Goal: Book appointment/travel/reservation

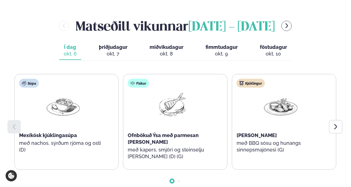
scroll to position [249, 0]
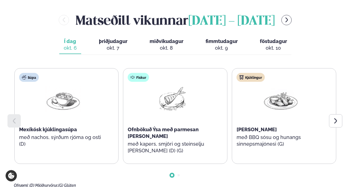
click at [336, 117] on icon at bounding box center [335, 120] width 7 height 7
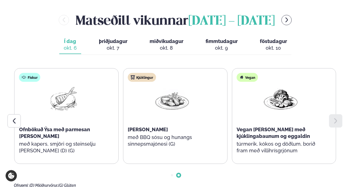
click at [112, 45] on div "okt. 7" at bounding box center [113, 48] width 29 height 7
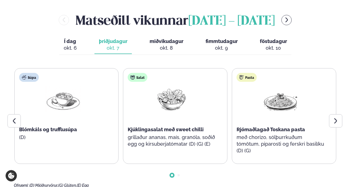
click at [338, 117] on icon at bounding box center [335, 120] width 7 height 7
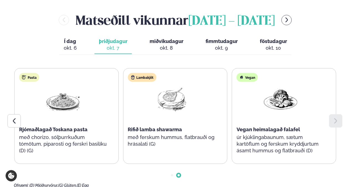
click at [163, 38] on span "miðvikudagur" at bounding box center [166, 41] width 34 height 6
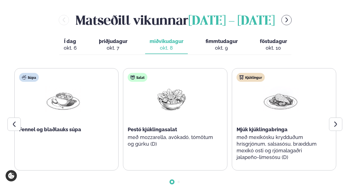
click at [332, 121] on icon at bounding box center [335, 124] width 7 height 7
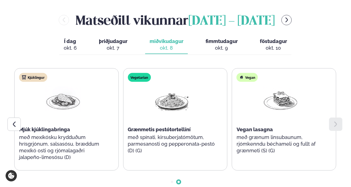
click at [222, 45] on div "okt. 9" at bounding box center [221, 48] width 32 height 7
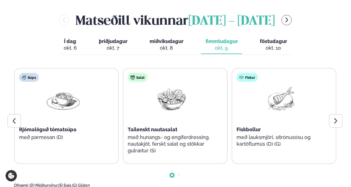
click at [332, 114] on div at bounding box center [335, 120] width 13 height 13
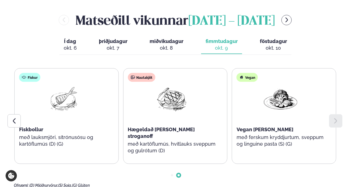
click at [272, 45] on div "okt. 10" at bounding box center [273, 48] width 27 height 7
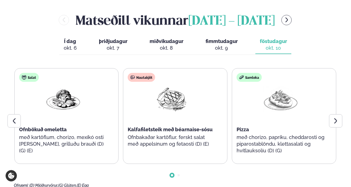
click at [332, 117] on icon at bounding box center [335, 120] width 7 height 7
